Goal: Check status: Check status

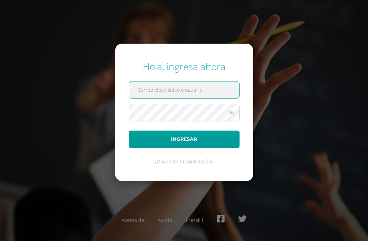
click at [163, 93] on input "text" at bounding box center [184, 89] width 110 height 17
type input "[EMAIL_ADDRESS][DOMAIN_NAME]"
click at [184, 148] on button "Ingresar" at bounding box center [184, 138] width 111 height 17
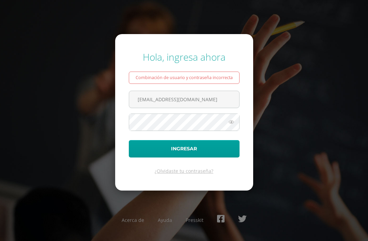
click at [232, 126] on icon at bounding box center [231, 122] width 9 height 8
click at [228, 126] on icon at bounding box center [231, 122] width 10 height 8
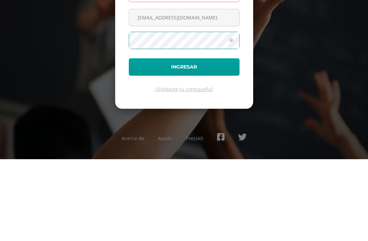
click at [237, 140] on button "Ingresar" at bounding box center [184, 148] width 111 height 17
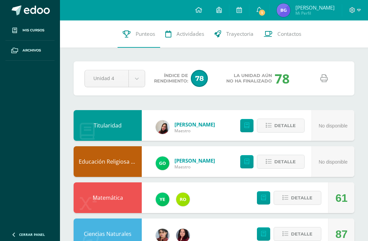
click at [323, 74] on link at bounding box center [323, 78] width 17 height 17
